Goal: Ask a question

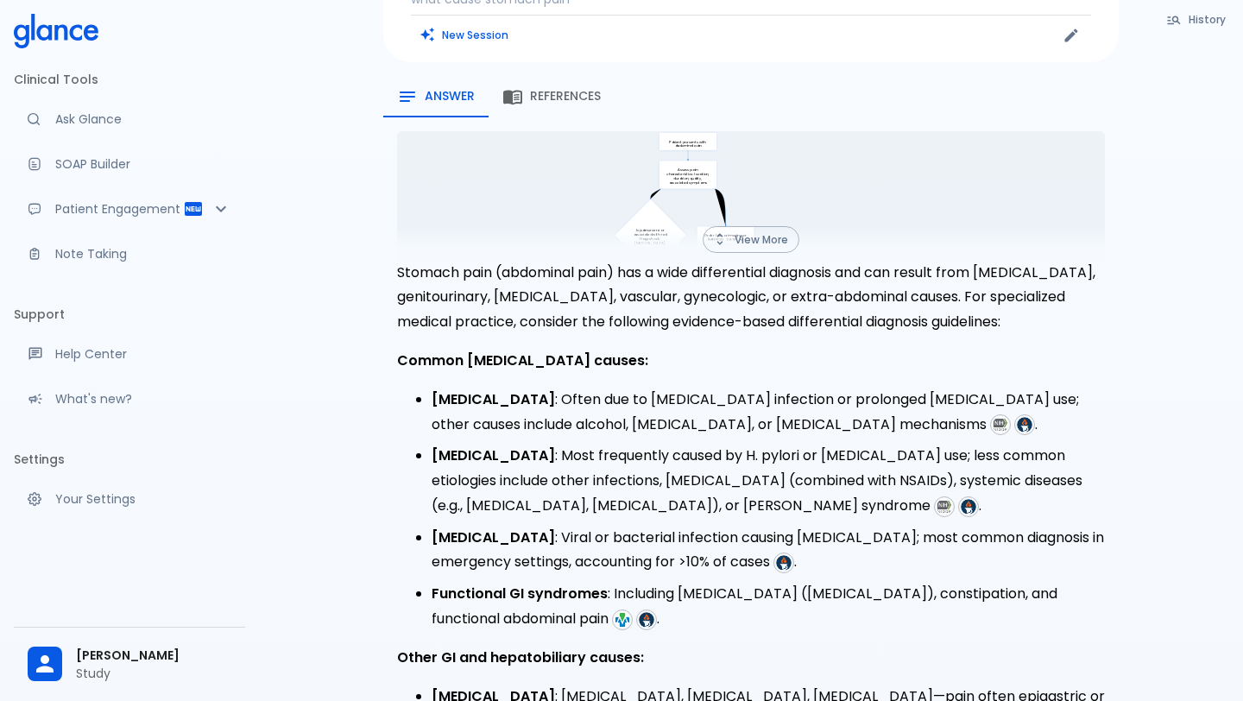
scroll to position [108, 0]
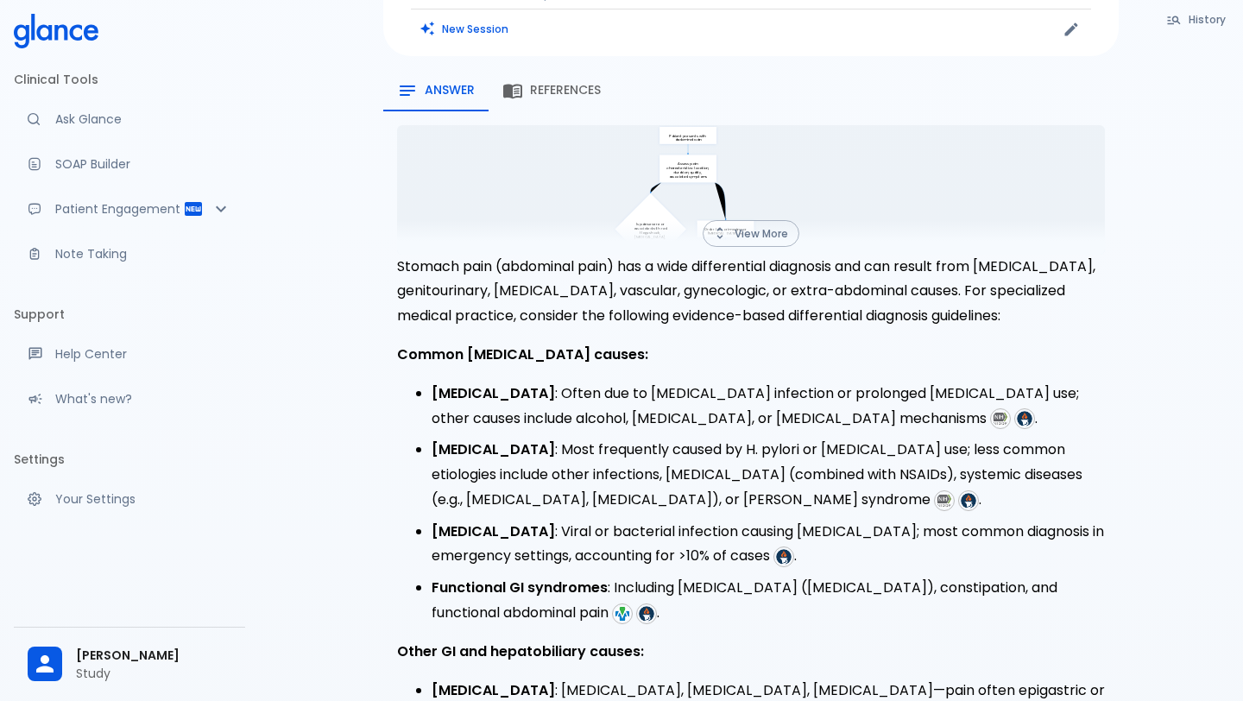
click at [745, 226] on button "View More" at bounding box center [751, 233] width 97 height 27
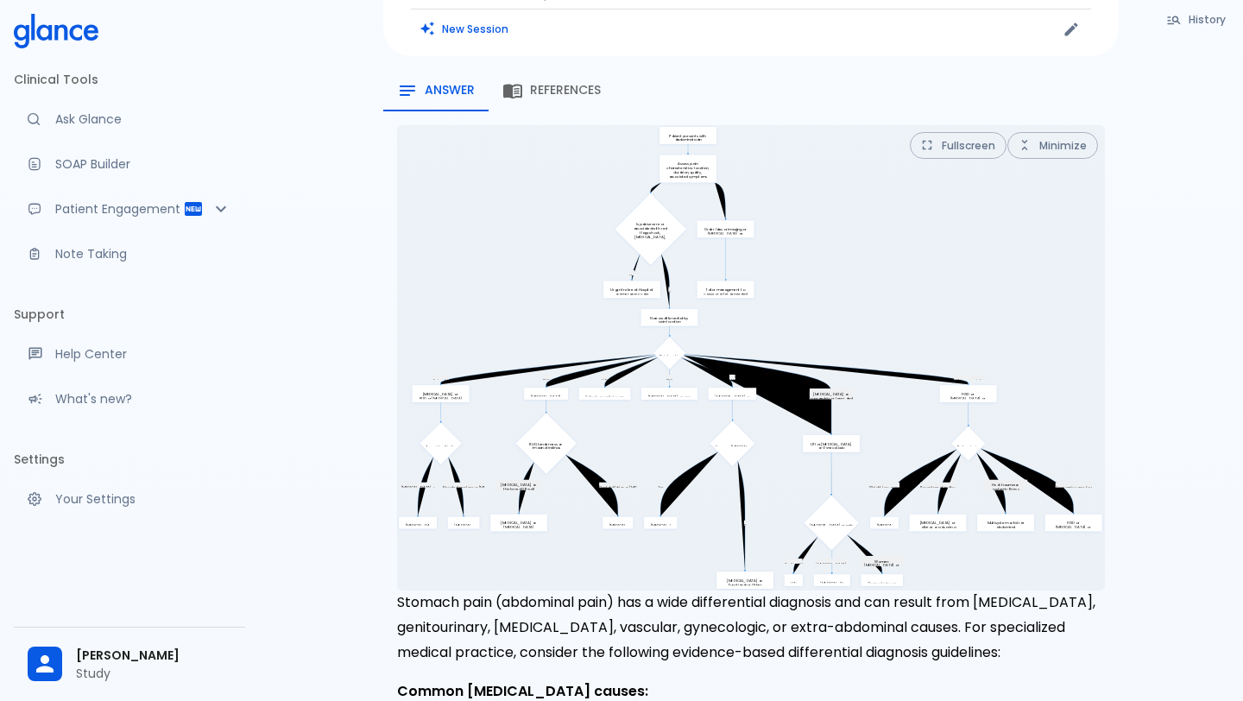
click at [968, 142] on button "Fullscreen" at bounding box center [958, 145] width 97 height 27
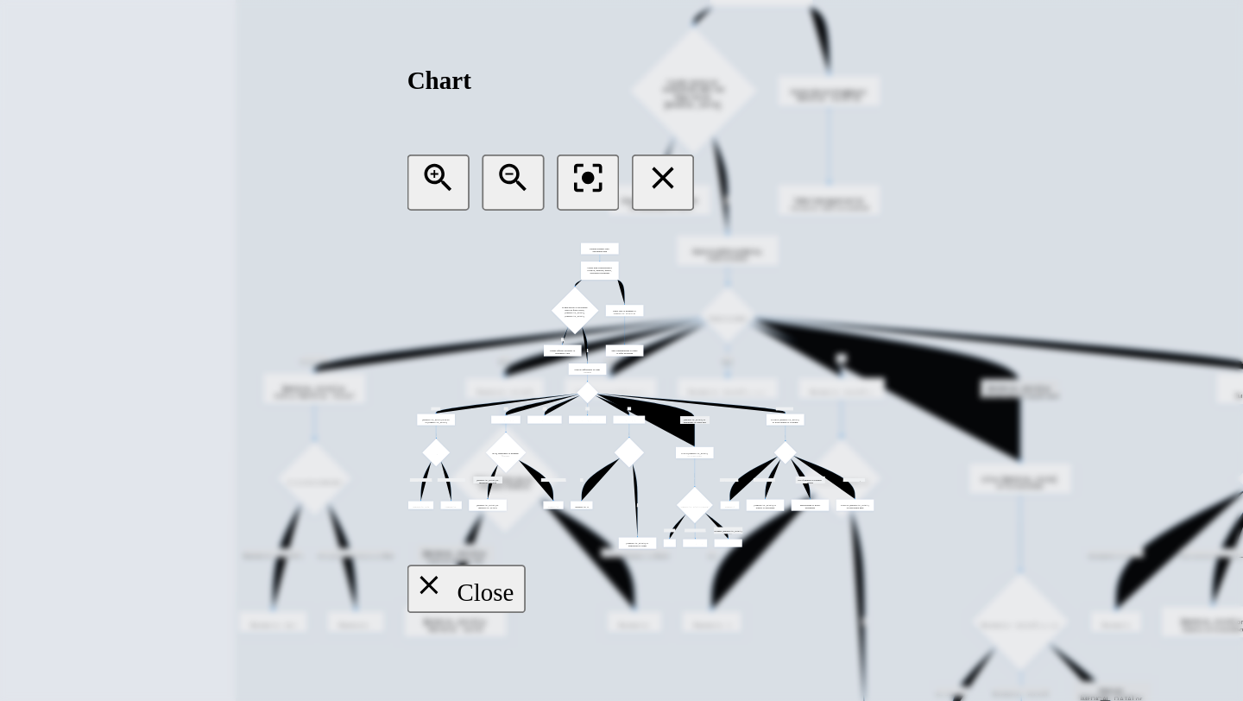
scroll to position [0, 0]
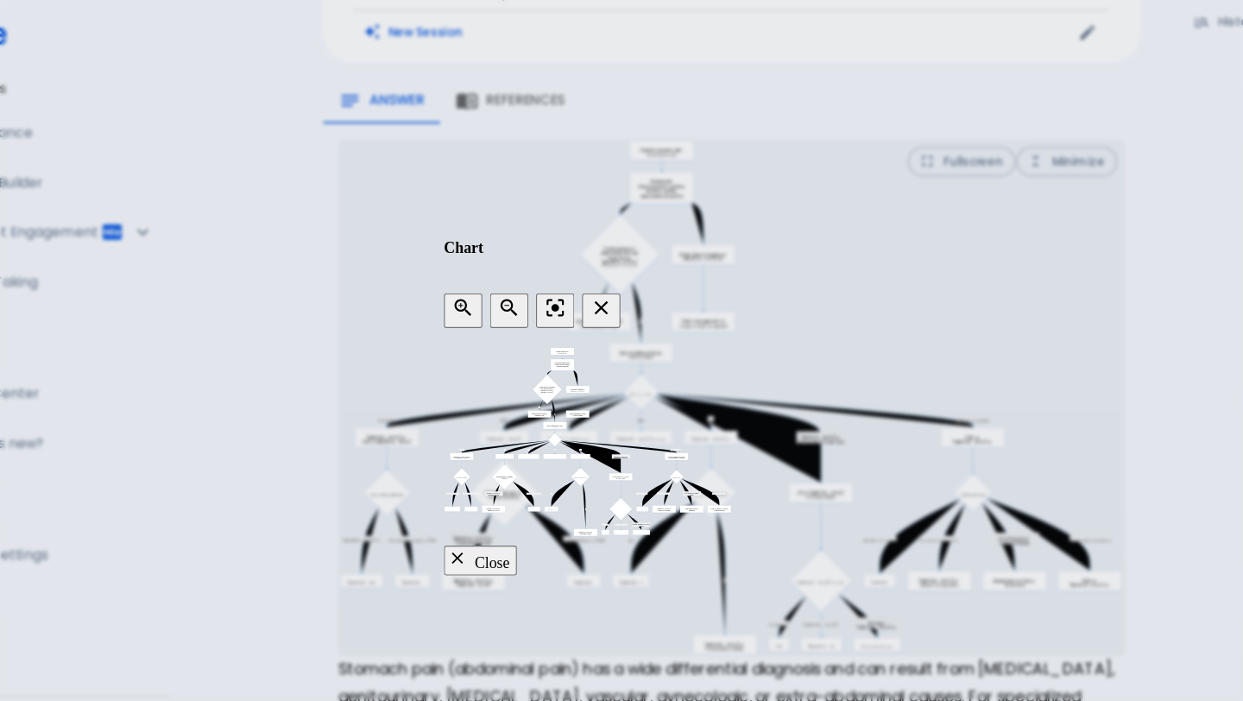
click at [644, 267] on icon "button" at bounding box center [633, 277] width 21 height 21
